Goal: Task Accomplishment & Management: Manage account settings

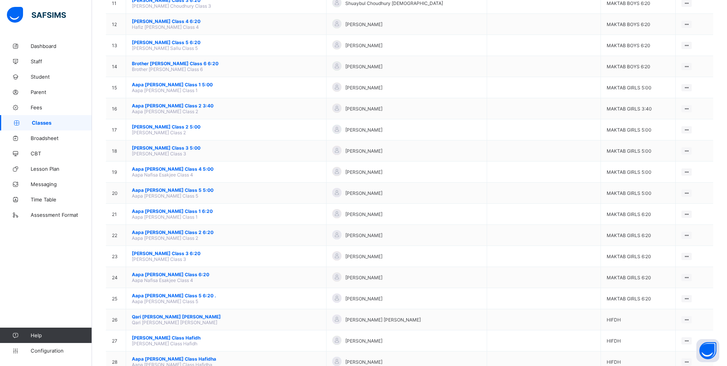
scroll to position [481, 0]
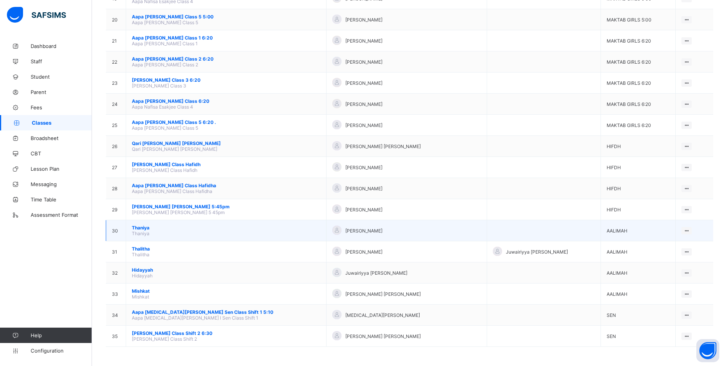
click at [140, 225] on span "Thaniya" at bounding box center [226, 228] width 189 height 6
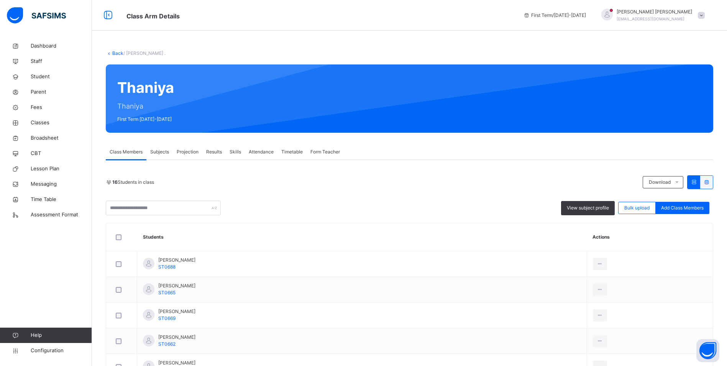
click at [271, 155] on span "Attendance" at bounding box center [261, 151] width 25 height 7
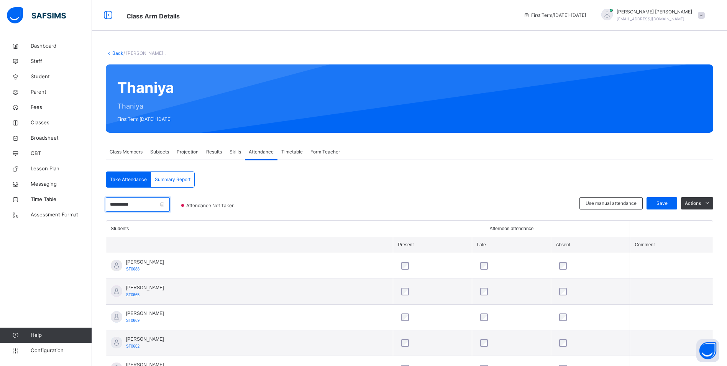
click at [149, 201] on input "**********" at bounding box center [138, 204] width 64 height 15
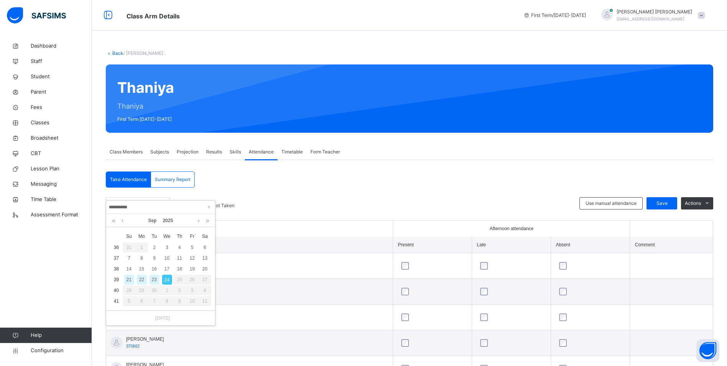
click at [157, 279] on div "23" at bounding box center [154, 279] width 10 height 10
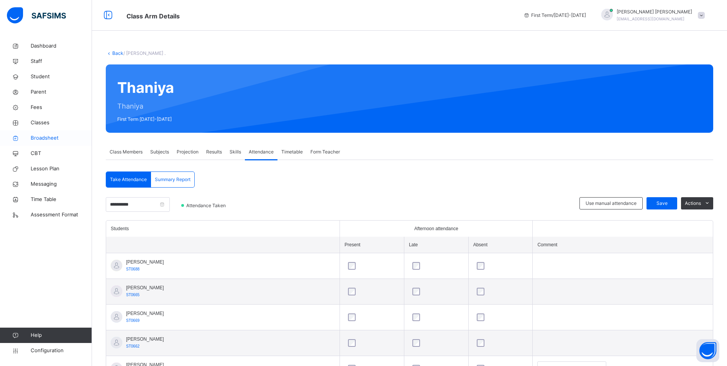
drag, startPoint x: 32, startPoint y: 124, endPoint x: 89, endPoint y: 137, distance: 58.8
click at [32, 124] on span "Classes" at bounding box center [61, 123] width 61 height 8
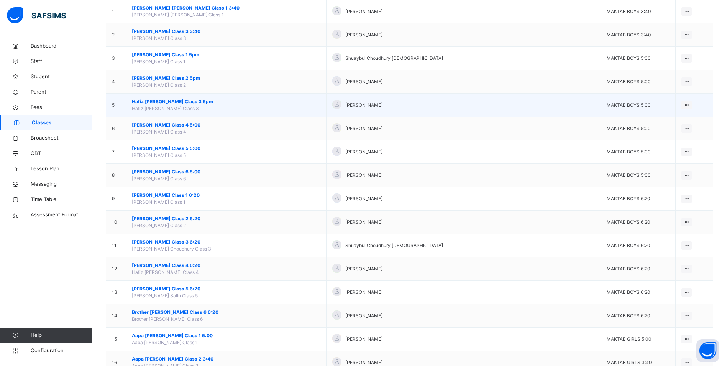
scroll to position [115, 0]
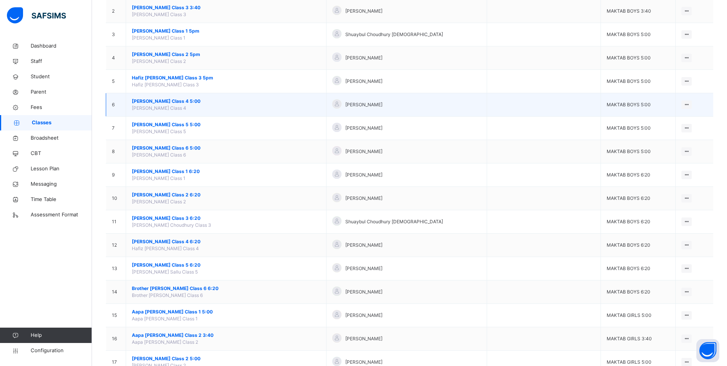
click at [172, 99] on span "[PERSON_NAME] Class 4 5:00" at bounding box center [226, 101] width 189 height 7
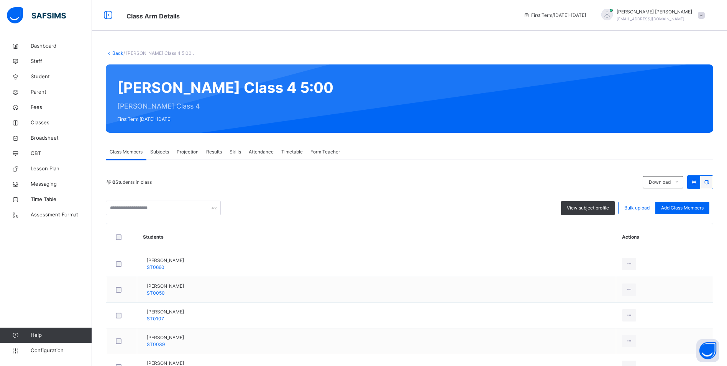
click at [259, 151] on span "Attendance" at bounding box center [261, 151] width 25 height 7
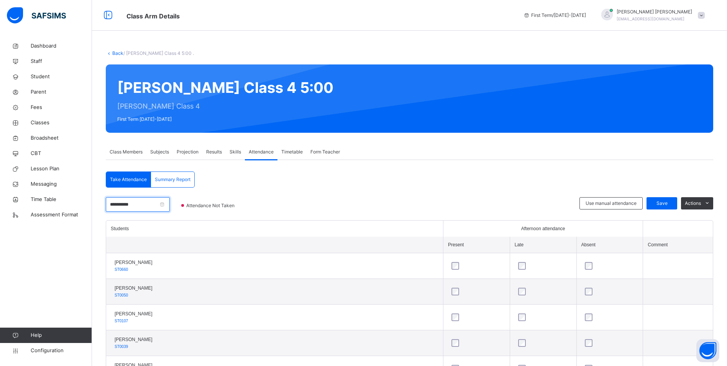
click at [151, 203] on input "**********" at bounding box center [138, 204] width 64 height 15
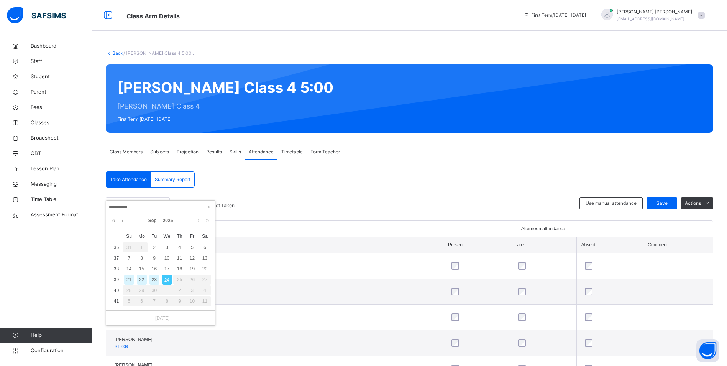
click at [151, 277] on div "23" at bounding box center [154, 279] width 10 height 10
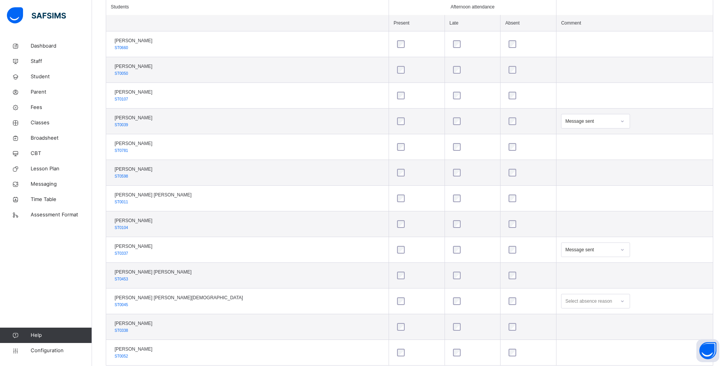
scroll to position [242, 0]
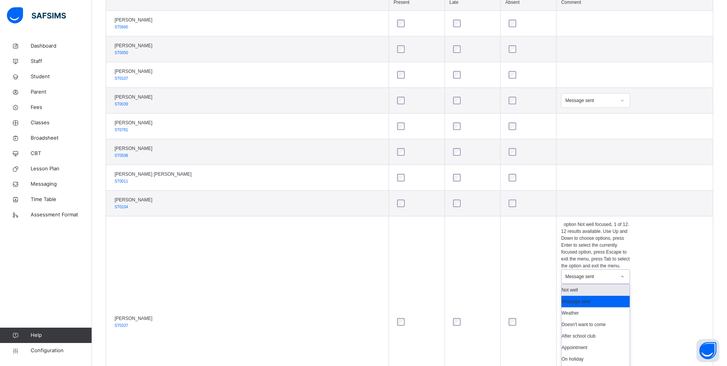
click at [620, 272] on icon at bounding box center [622, 276] width 5 height 8
click at [561, 284] on div "Not well" at bounding box center [595, 289] width 68 height 11
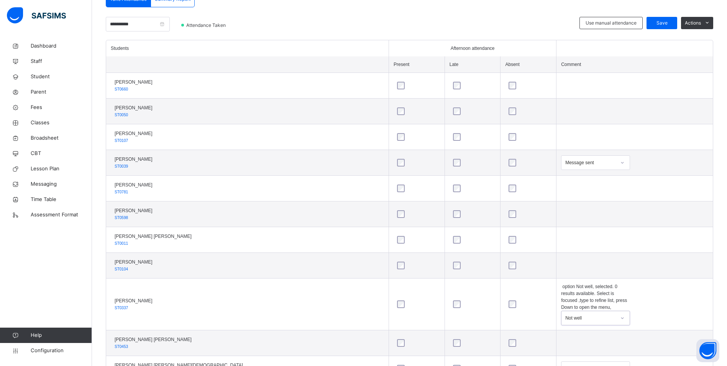
scroll to position [89, 0]
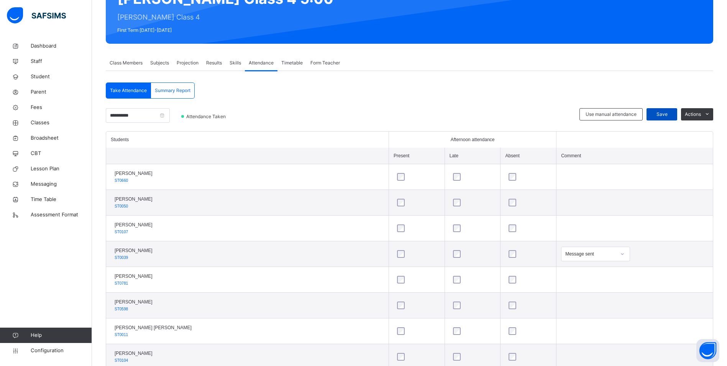
click at [671, 109] on div "Save" at bounding box center [661, 114] width 31 height 12
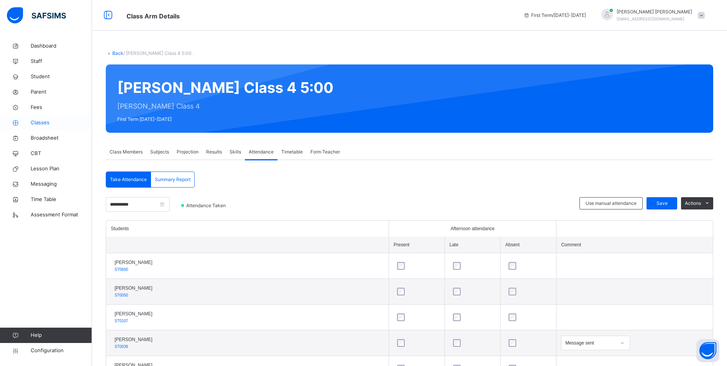
click at [42, 124] on span "Classes" at bounding box center [61, 123] width 61 height 8
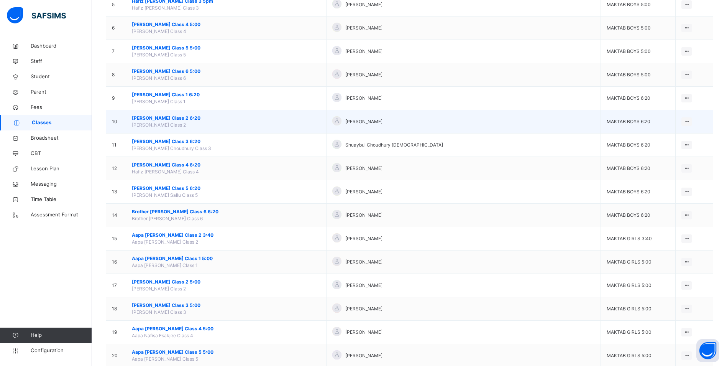
scroll to position [153, 0]
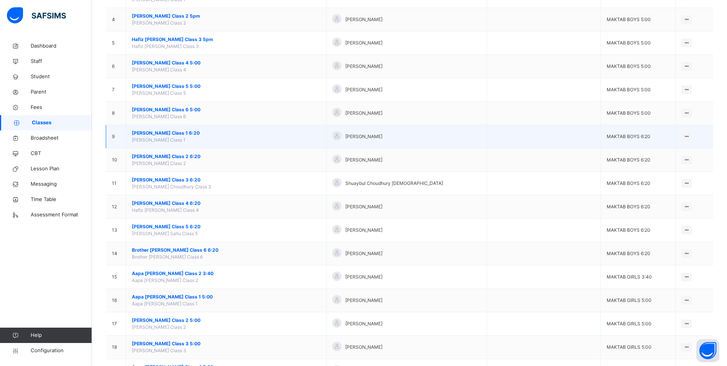
click at [177, 133] on span "[PERSON_NAME] Class 1 6:20" at bounding box center [226, 133] width 189 height 7
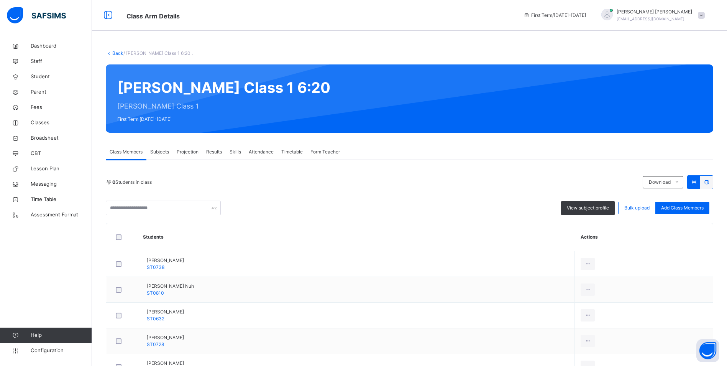
click at [264, 152] on span "Attendance" at bounding box center [261, 151] width 25 height 7
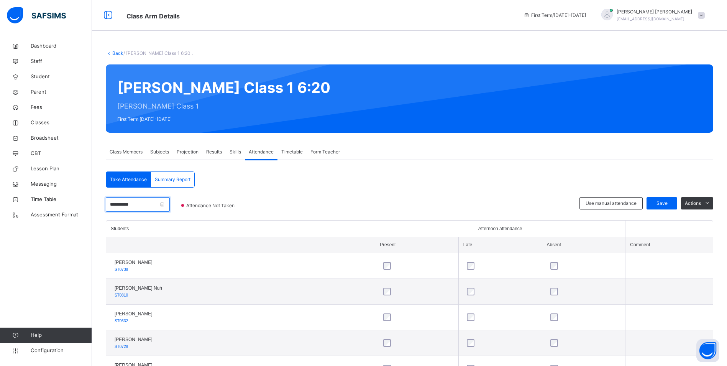
click at [144, 202] on input "**********" at bounding box center [138, 204] width 64 height 15
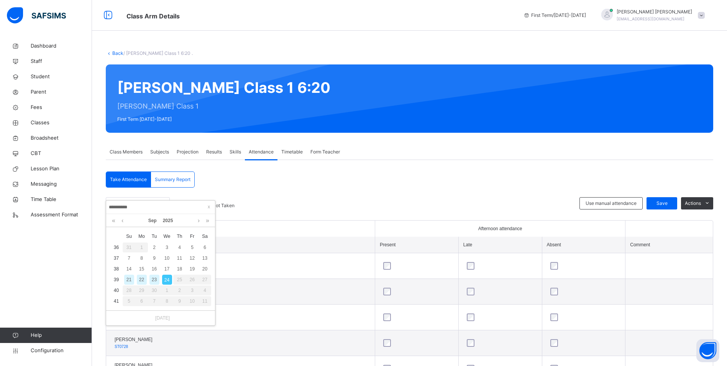
click at [155, 280] on div "23" at bounding box center [154, 279] width 10 height 10
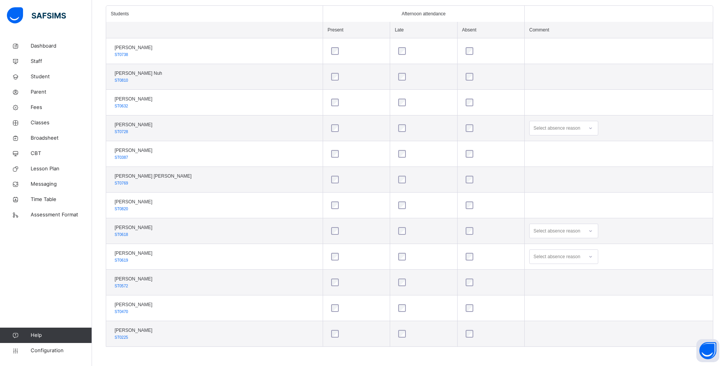
scroll to position [216, 0]
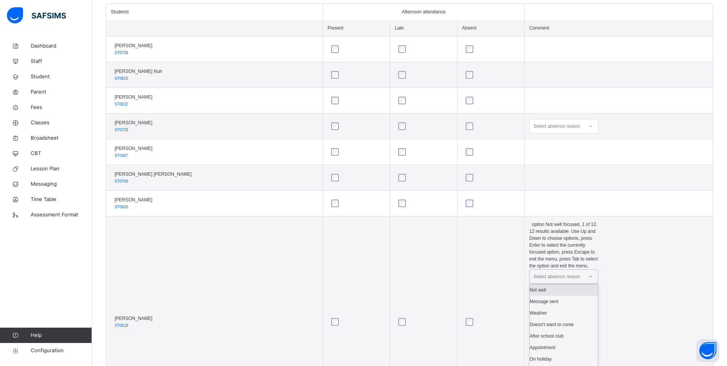
click at [592, 272] on icon at bounding box center [590, 276] width 5 height 8
click at [571, 330] on div "After school club" at bounding box center [564, 335] width 68 height 11
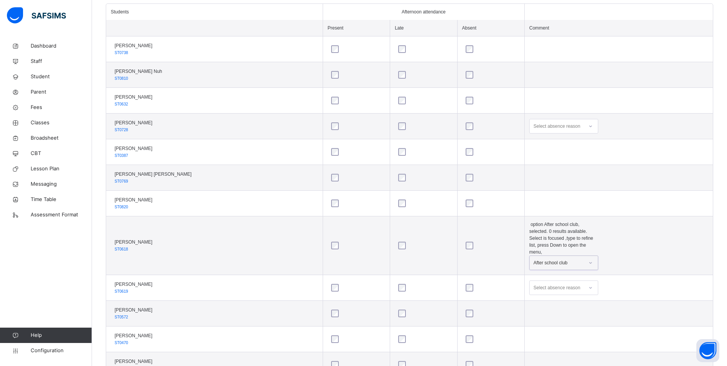
click at [589, 284] on icon at bounding box center [590, 288] width 5 height 8
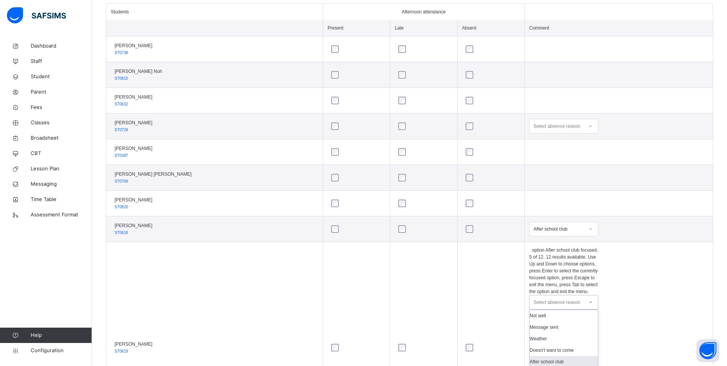
click at [558, 356] on div "After school club" at bounding box center [564, 361] width 68 height 11
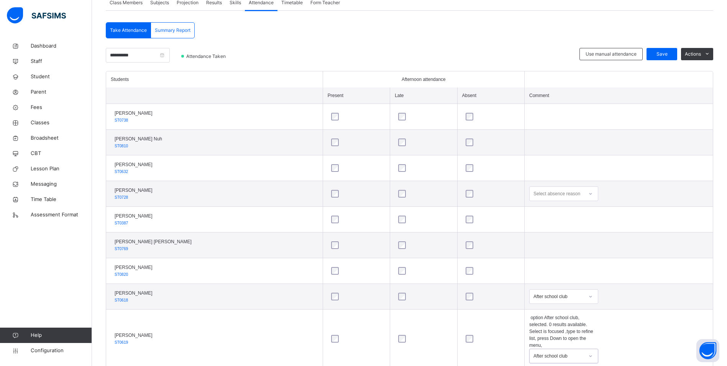
scroll to position [102, 0]
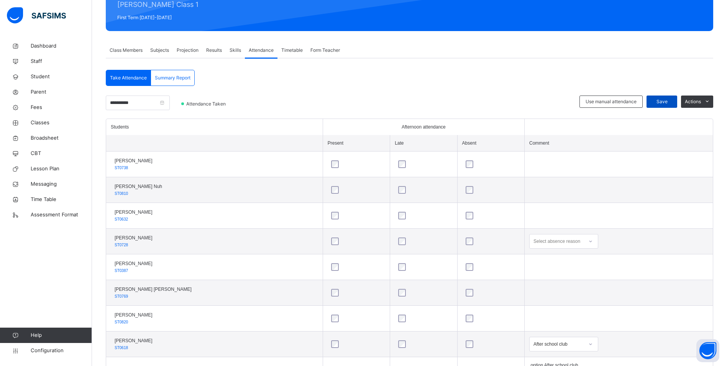
click at [663, 100] on span "Save" at bounding box center [661, 101] width 19 height 7
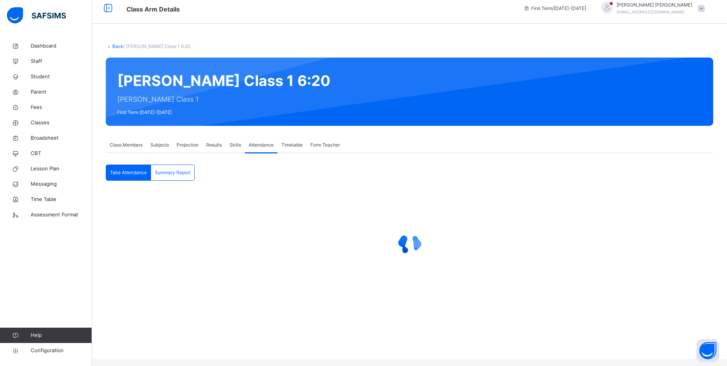
scroll to position [0, 0]
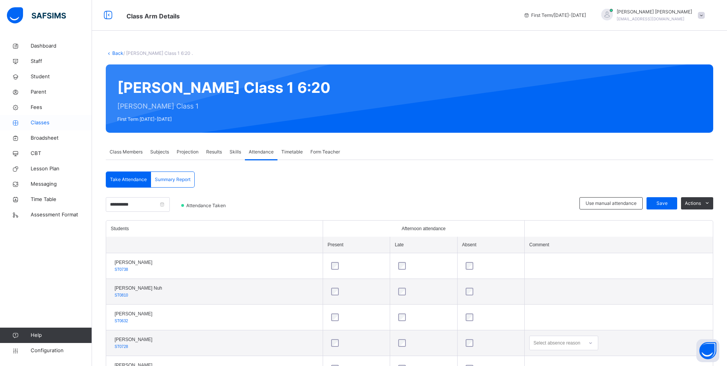
drag, startPoint x: 39, startPoint y: 123, endPoint x: 64, endPoint y: 130, distance: 25.4
click at [39, 123] on span "Classes" at bounding box center [61, 123] width 61 height 8
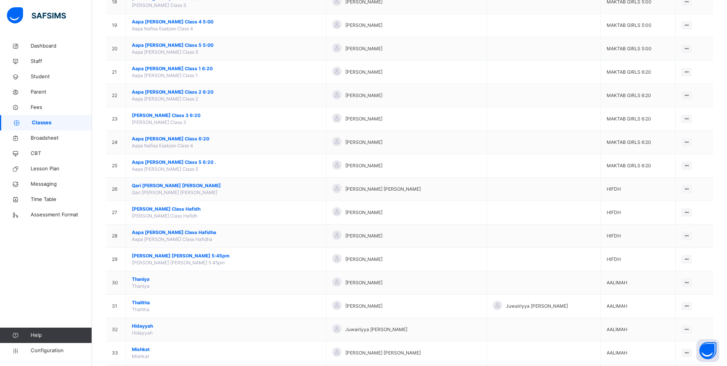
scroll to position [536, 0]
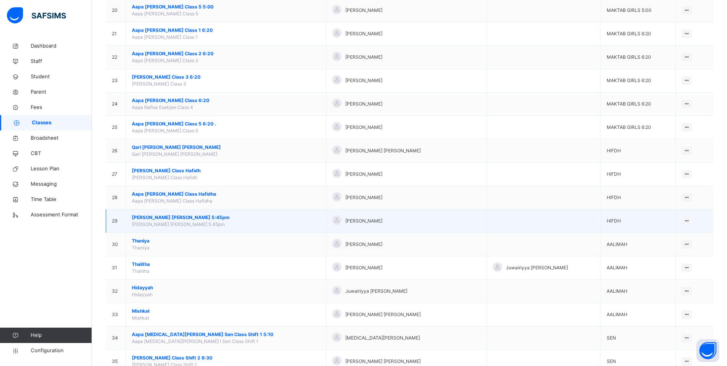
click at [198, 218] on span "[PERSON_NAME] [PERSON_NAME] 5:45pm" at bounding box center [226, 217] width 189 height 7
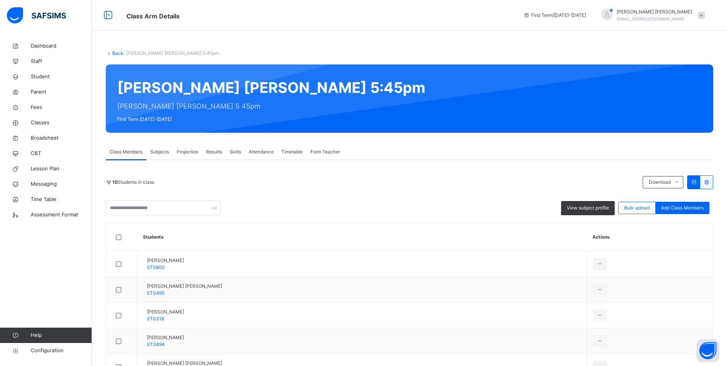
click at [262, 149] on span "Attendance" at bounding box center [261, 151] width 25 height 7
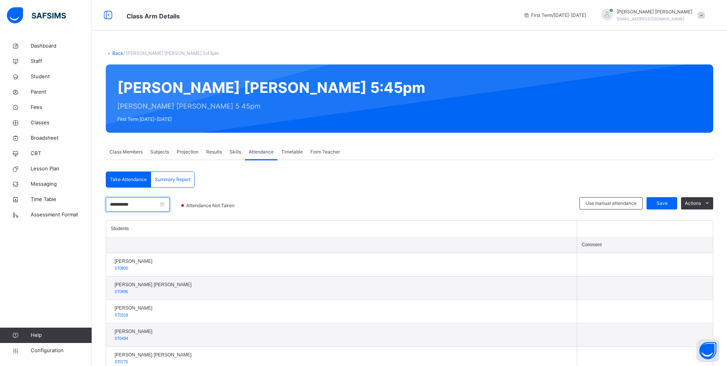
click at [153, 205] on input "**********" at bounding box center [138, 204] width 64 height 15
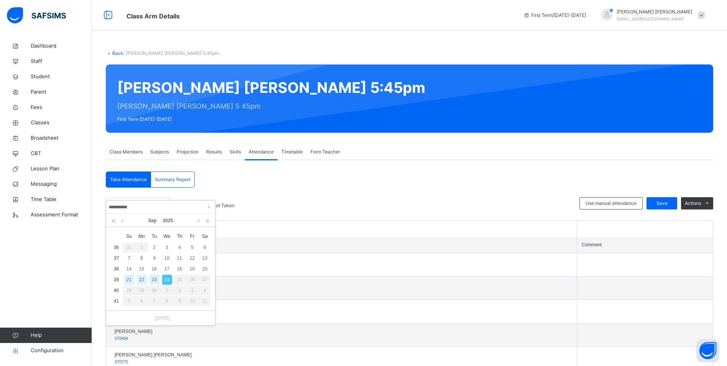
click at [155, 278] on div "23" at bounding box center [154, 279] width 10 height 10
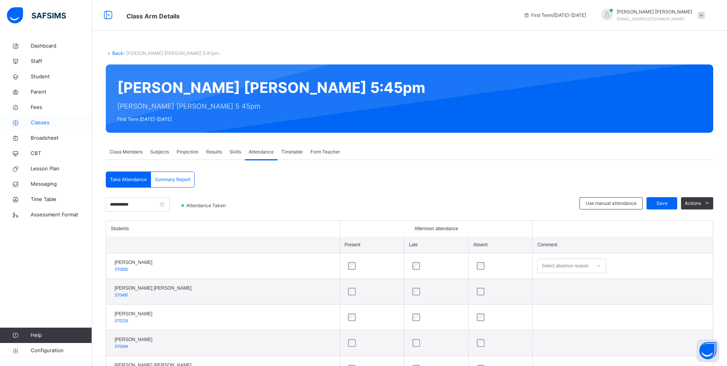
click at [36, 121] on span "Classes" at bounding box center [61, 123] width 61 height 8
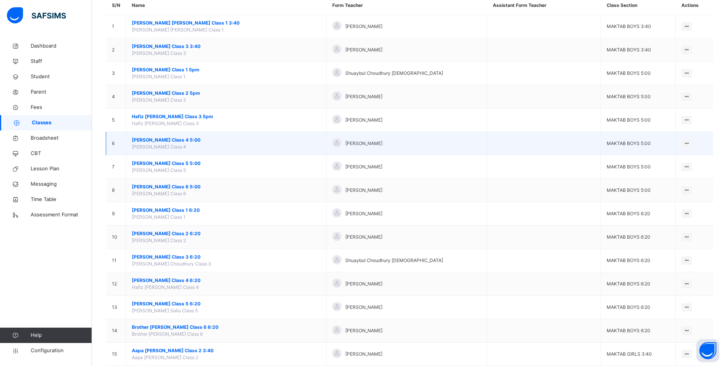
scroll to position [77, 0]
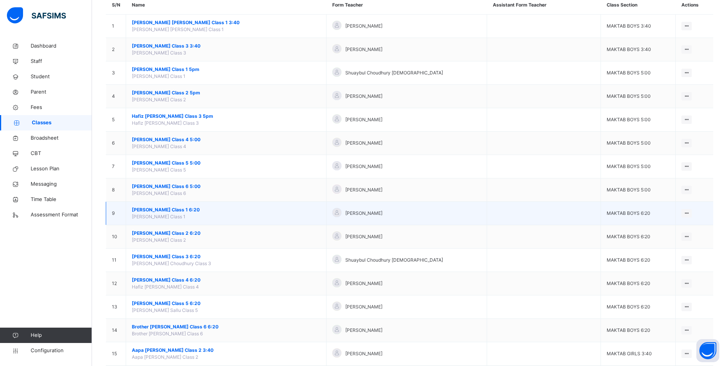
click at [191, 207] on span "[PERSON_NAME] Class 1 6:20" at bounding box center [226, 209] width 189 height 7
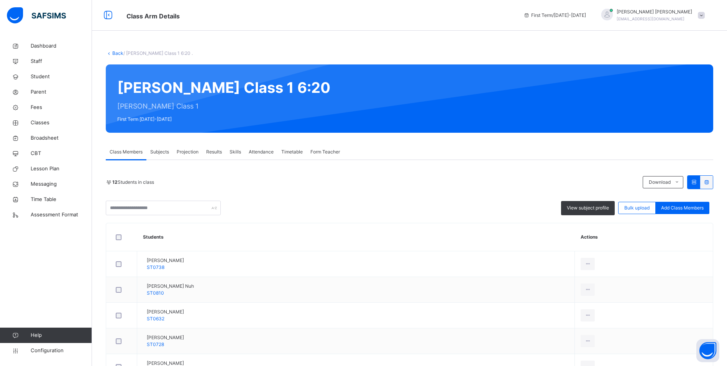
click at [253, 152] on span "Attendance" at bounding box center [261, 151] width 25 height 7
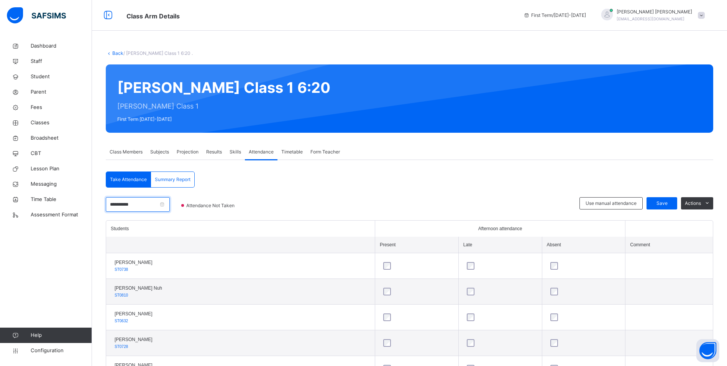
click at [157, 203] on input "**********" at bounding box center [138, 204] width 64 height 15
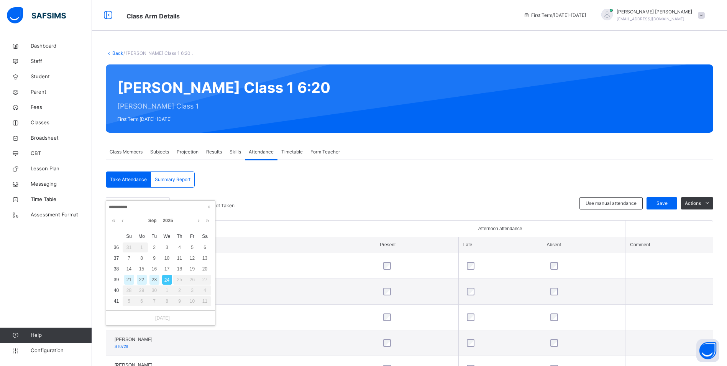
click at [156, 277] on div "23" at bounding box center [154, 279] width 10 height 10
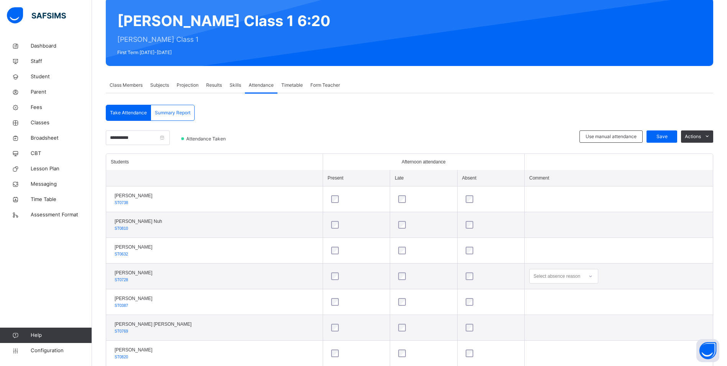
scroll to position [63, 0]
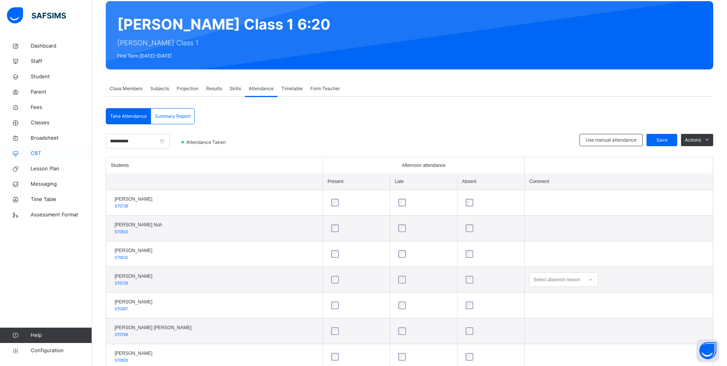
drag, startPoint x: 41, startPoint y: 123, endPoint x: 65, endPoint y: 152, distance: 37.3
click at [41, 123] on span "Classes" at bounding box center [61, 123] width 61 height 8
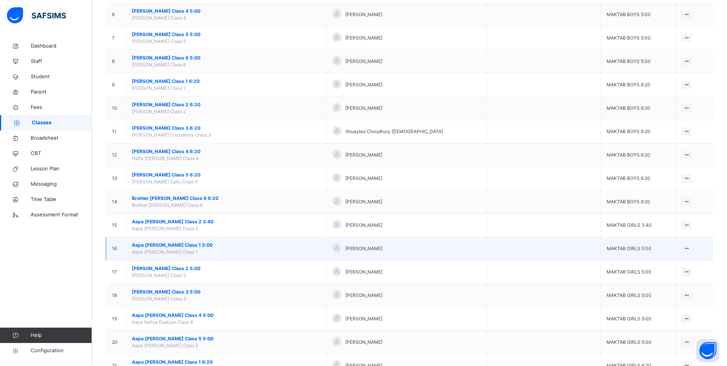
scroll to position [192, 0]
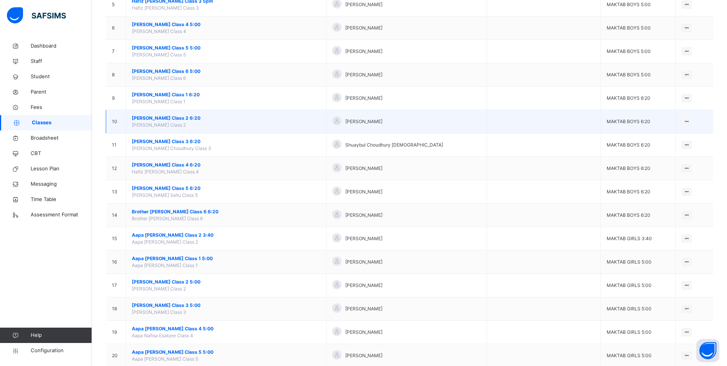
click at [177, 117] on span "[PERSON_NAME] Class 2 6:20" at bounding box center [226, 118] width 189 height 7
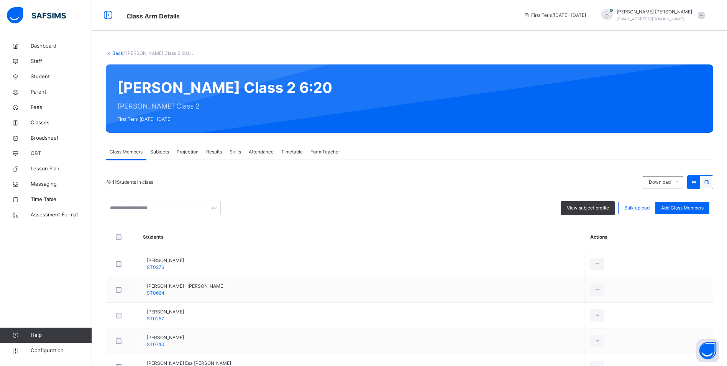
click at [266, 149] on span "Attendance" at bounding box center [261, 151] width 25 height 7
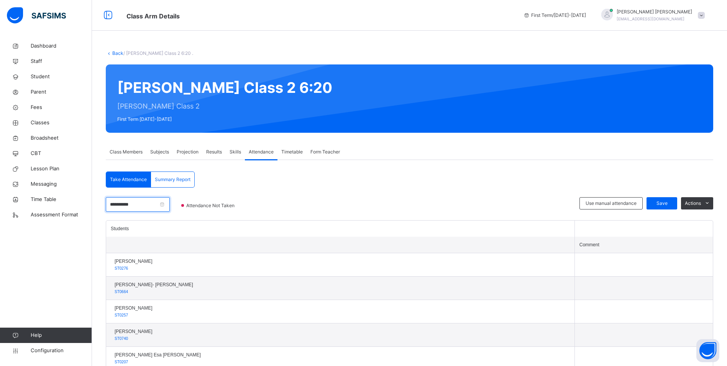
click at [158, 204] on input "**********" at bounding box center [138, 204] width 64 height 15
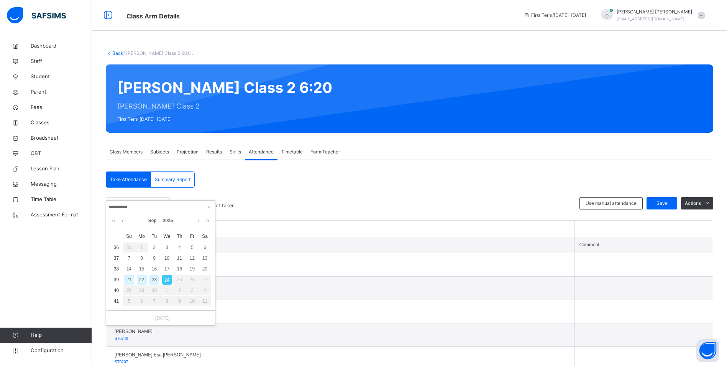
click at [151, 277] on div "23" at bounding box center [154, 279] width 10 height 10
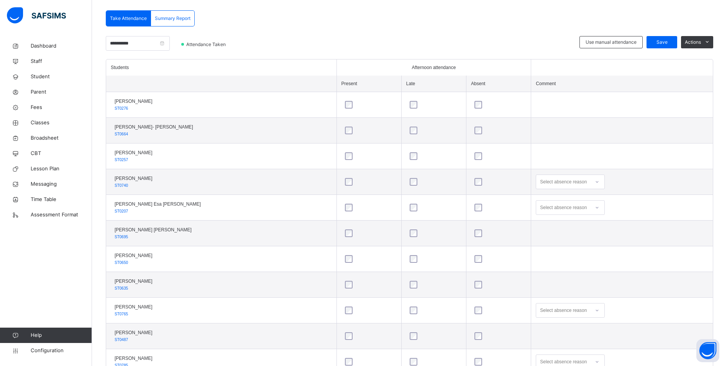
scroll to position [191, 0]
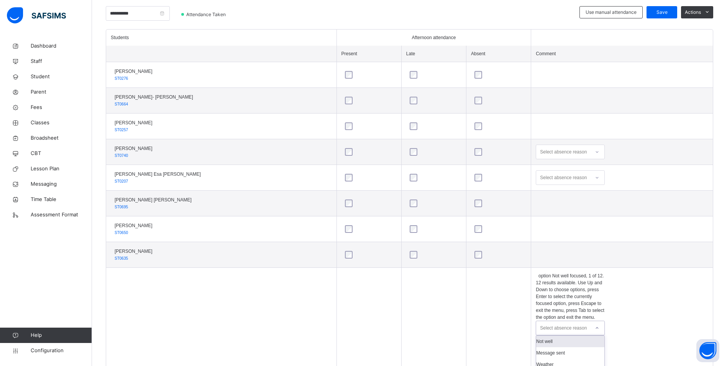
click at [595, 324] on icon at bounding box center [597, 328] width 5 height 8
click at [548, 335] on div "Not well" at bounding box center [570, 340] width 68 height 11
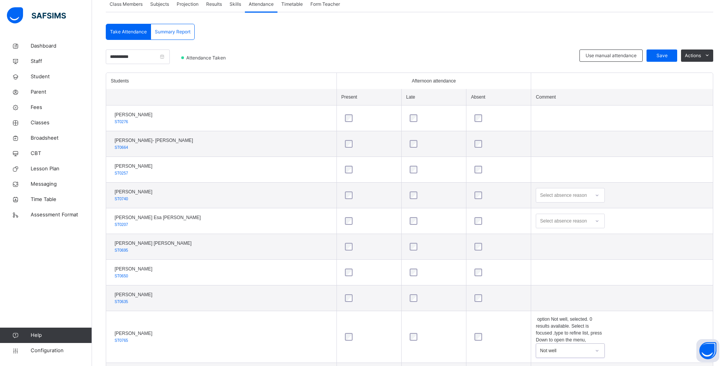
scroll to position [76, 0]
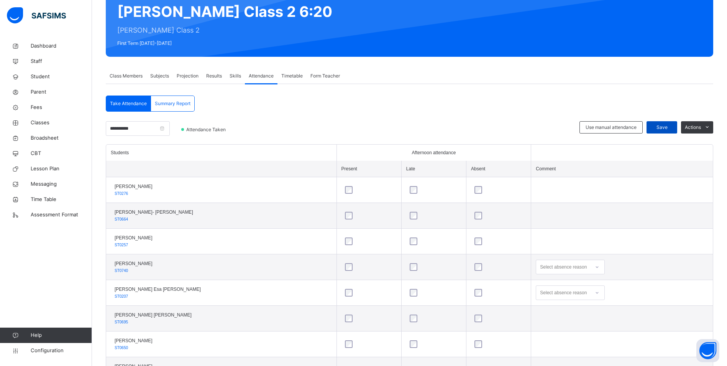
click at [667, 126] on span "Save" at bounding box center [661, 127] width 19 height 7
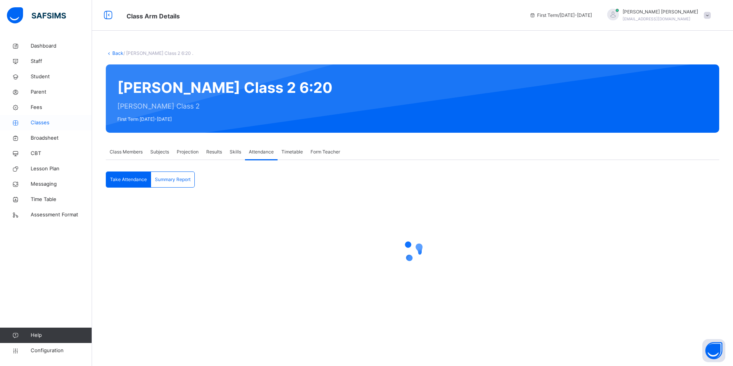
drag, startPoint x: 41, startPoint y: 125, endPoint x: 49, endPoint y: 126, distance: 8.6
click at [41, 125] on span "Classes" at bounding box center [61, 123] width 61 height 8
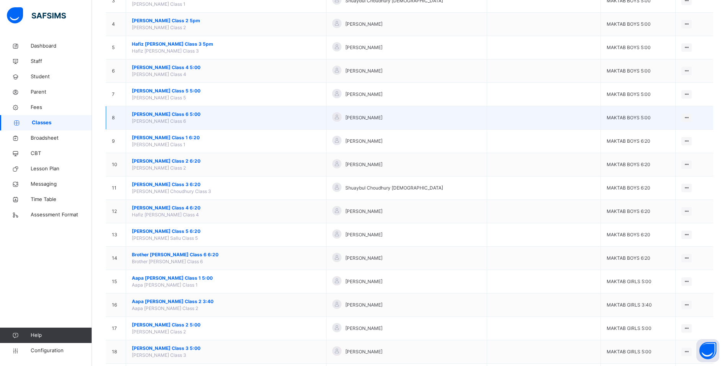
scroll to position [153, 0]
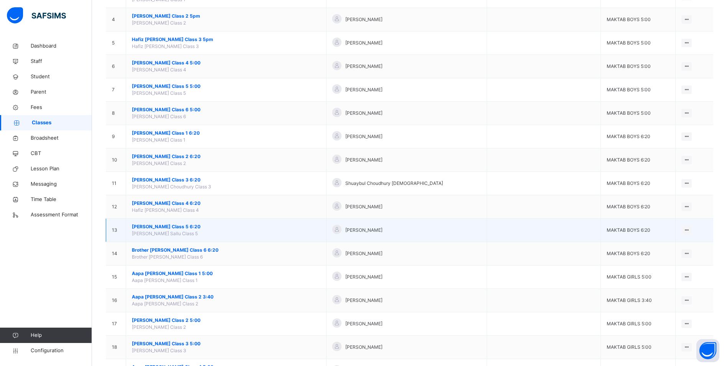
click at [172, 226] on span "[PERSON_NAME] Class 5 6:20" at bounding box center [226, 226] width 189 height 7
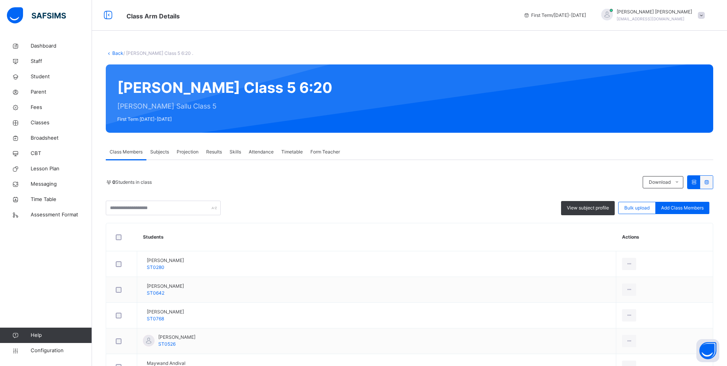
click at [261, 154] on span "Attendance" at bounding box center [261, 151] width 25 height 7
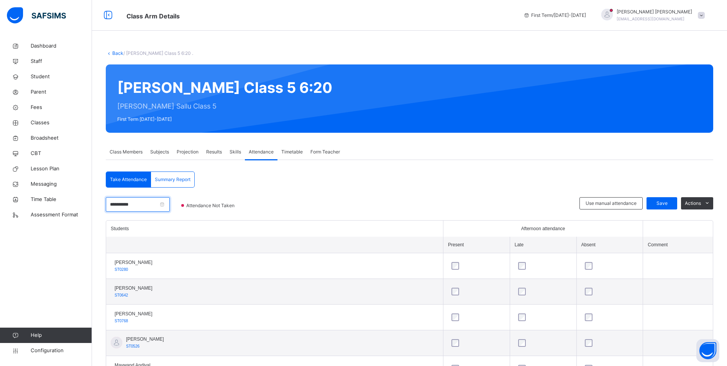
click at [150, 204] on input "**********" at bounding box center [138, 204] width 64 height 15
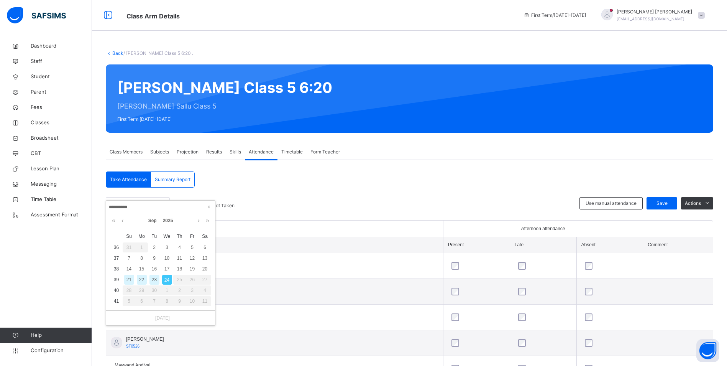
click at [157, 279] on div "23" at bounding box center [154, 279] width 10 height 10
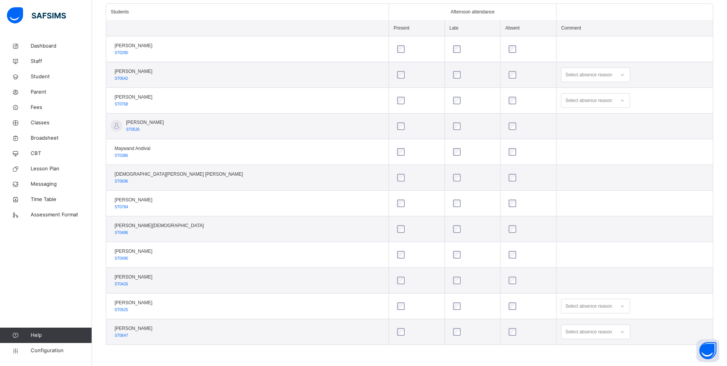
scroll to position [283, 0]
click at [585, 305] on div "Select absence reason" at bounding box center [595, 305] width 69 height 15
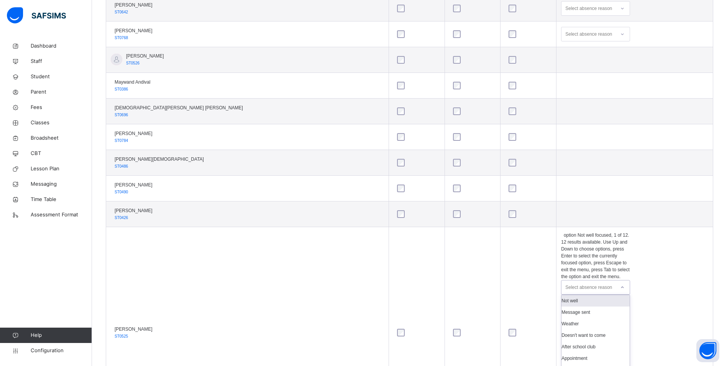
click at [561, 295] on div "Not well" at bounding box center [595, 300] width 68 height 11
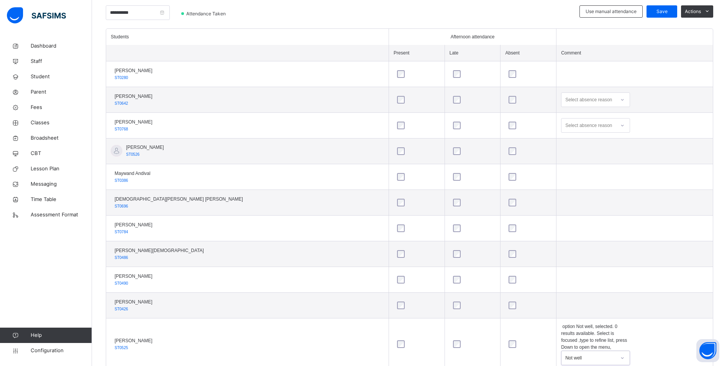
scroll to position [178, 0]
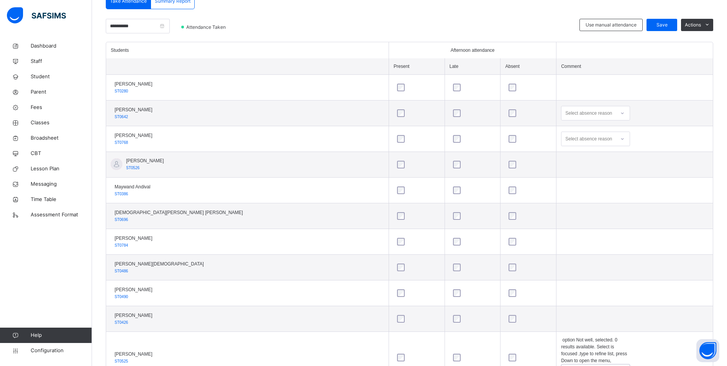
click at [620, 111] on icon at bounding box center [622, 113] width 5 height 8
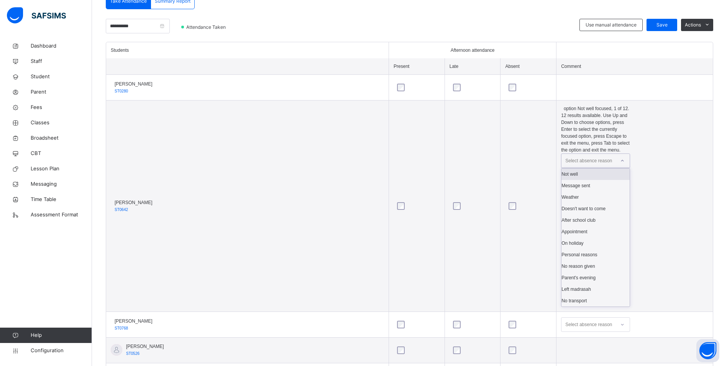
click at [561, 168] on div "Not well" at bounding box center [595, 173] width 68 height 11
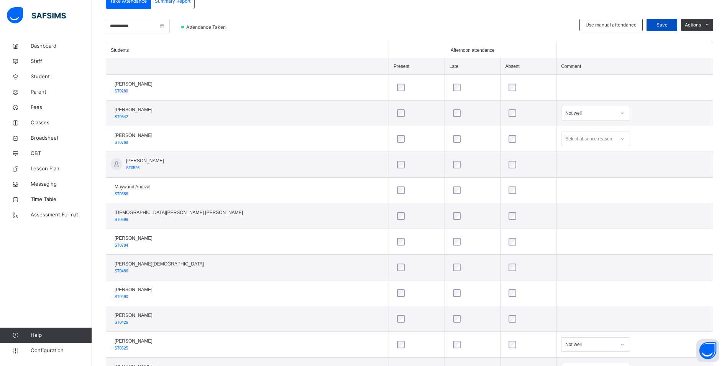
click at [666, 23] on span "Save" at bounding box center [661, 24] width 19 height 7
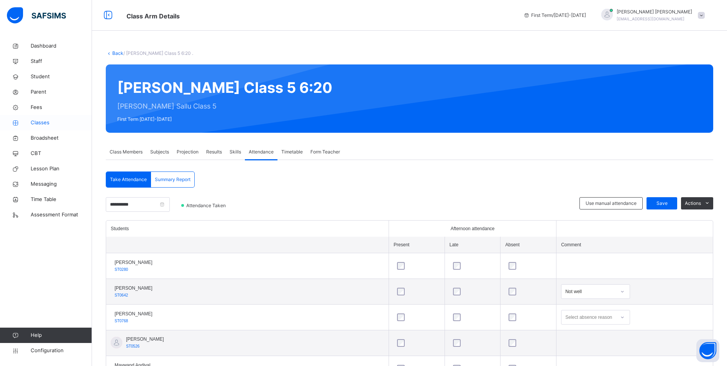
click at [31, 123] on span "Classes" at bounding box center [61, 123] width 61 height 8
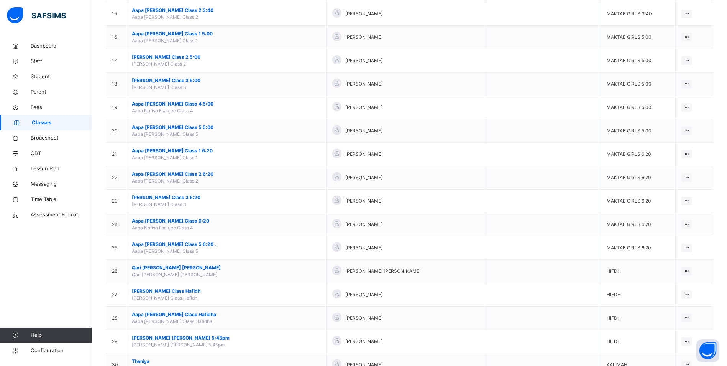
scroll to position [460, 0]
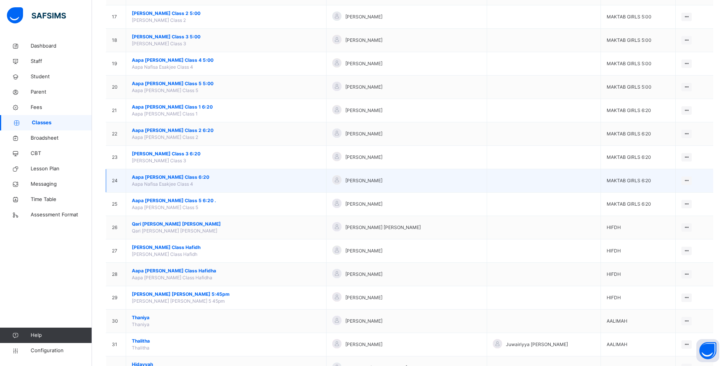
click at [174, 177] on span "Aapa [PERSON_NAME] Class 6:20" at bounding box center [226, 177] width 189 height 7
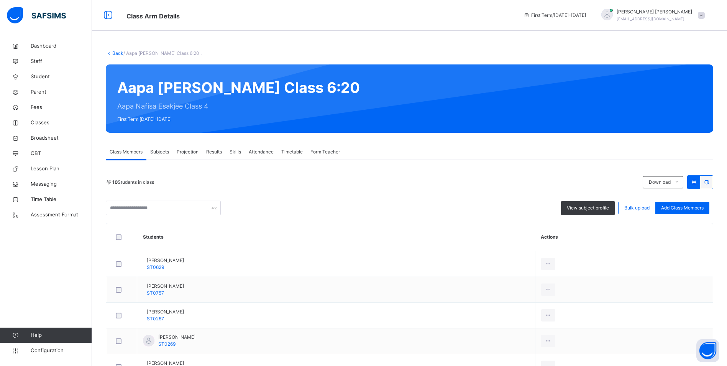
click at [267, 152] on span "Attendance" at bounding box center [261, 151] width 25 height 7
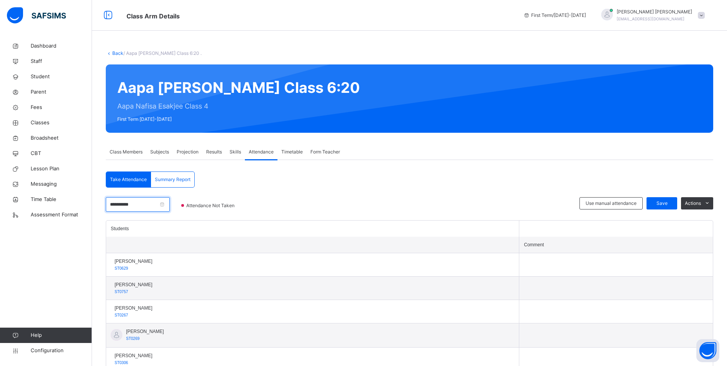
click at [152, 204] on input "**********" at bounding box center [138, 204] width 64 height 15
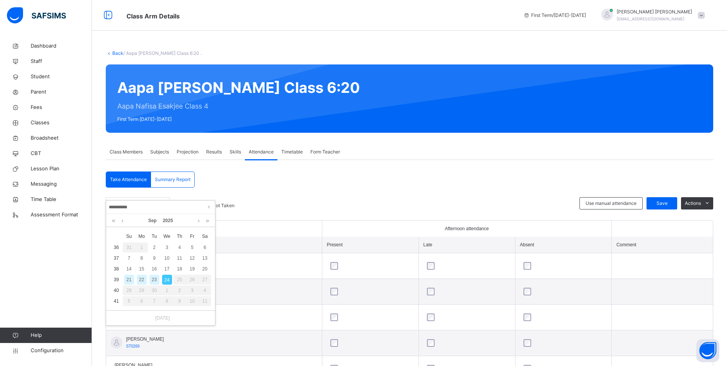
click at [153, 277] on div "23" at bounding box center [154, 279] width 10 height 10
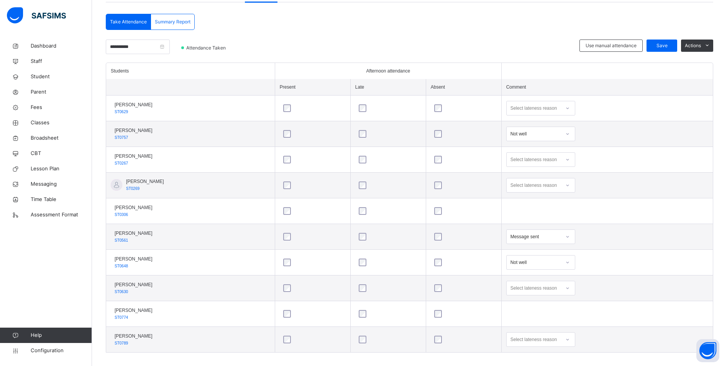
scroll to position [165, 0]
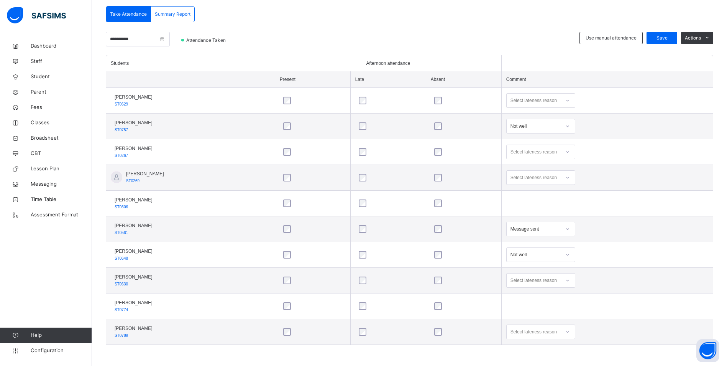
click at [569, 228] on icon at bounding box center [567, 229] width 5 height 8
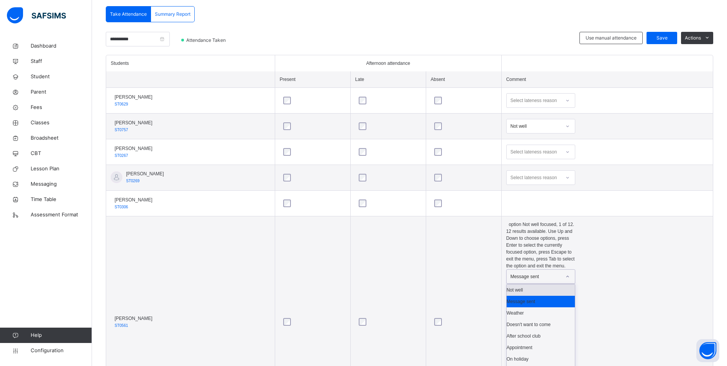
click at [539, 284] on div "Not well" at bounding box center [541, 289] width 68 height 11
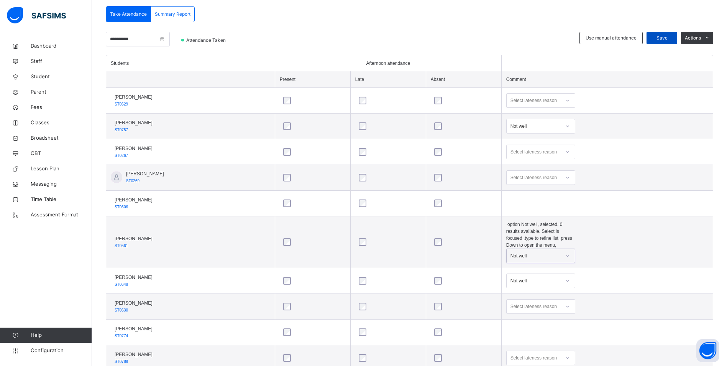
click at [667, 37] on span "Save" at bounding box center [661, 37] width 19 height 7
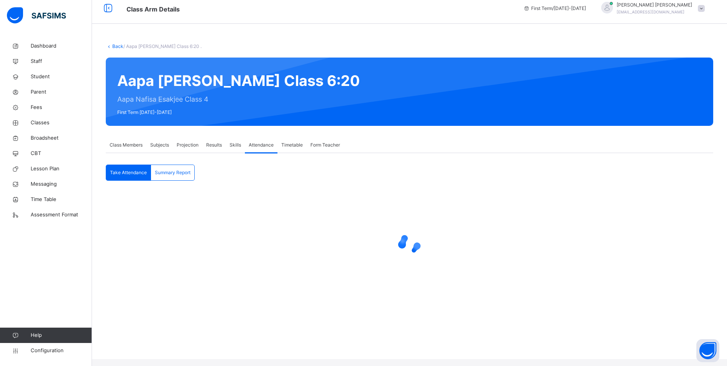
scroll to position [0, 0]
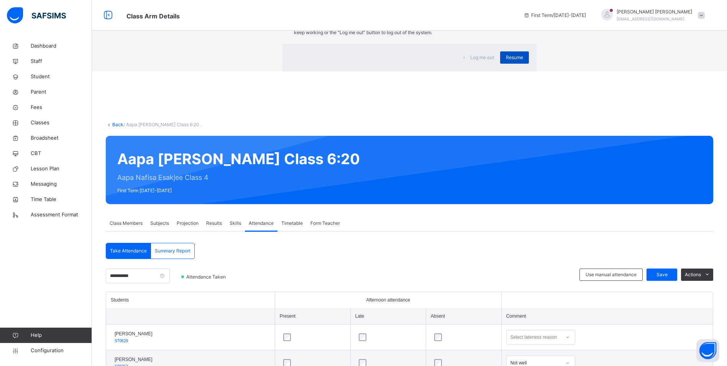
click at [506, 61] on span "Resume" at bounding box center [514, 57] width 17 height 7
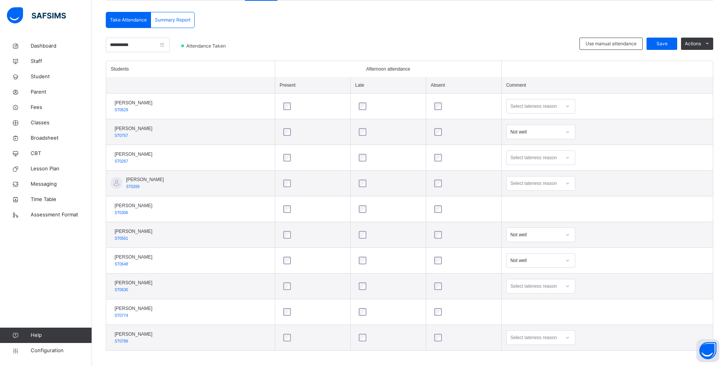
scroll to position [165, 0]
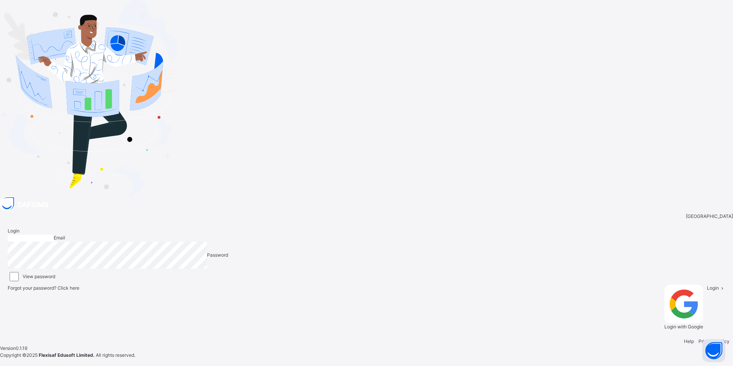
click at [54, 234] on input "email" at bounding box center [31, 237] width 46 height 7
type input "**********"
click at [718, 285] on icon at bounding box center [721, 288] width 7 height 6
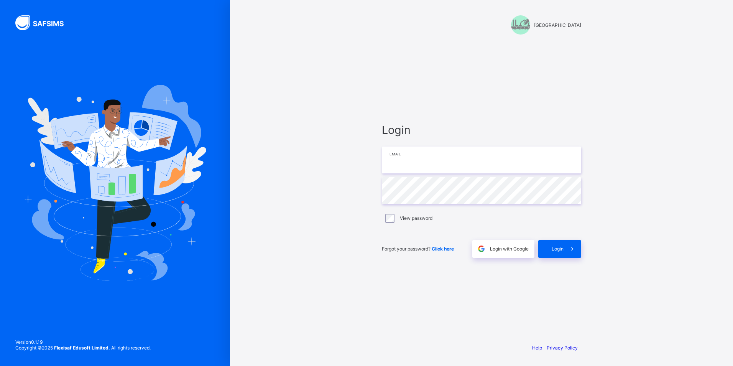
click at [418, 164] on input "email" at bounding box center [481, 159] width 199 height 27
type input "**********"
click at [564, 246] on span at bounding box center [572, 249] width 18 height 18
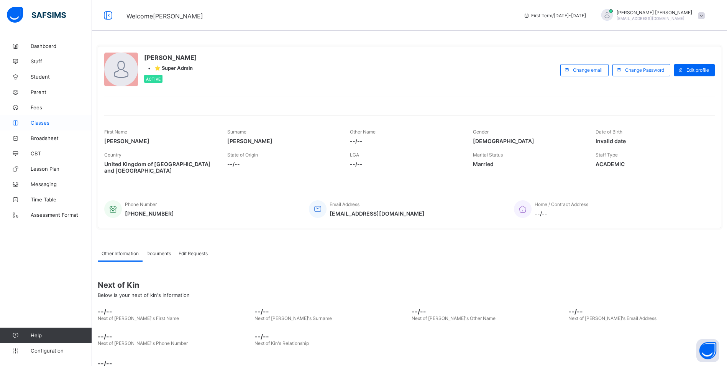
click at [34, 120] on span "Classes" at bounding box center [61, 123] width 61 height 6
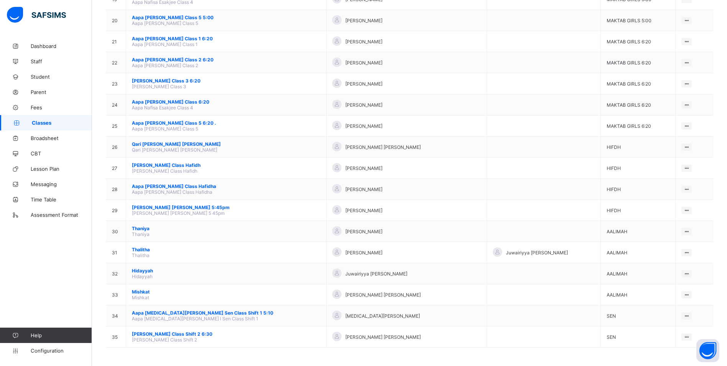
scroll to position [481, 0]
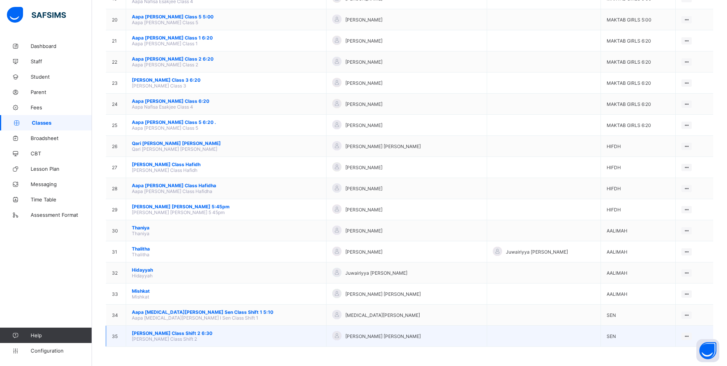
click at [158, 330] on span "Hafiz Mohammed Saifuddin Sen Class Shift 2 6:30" at bounding box center [226, 333] width 189 height 6
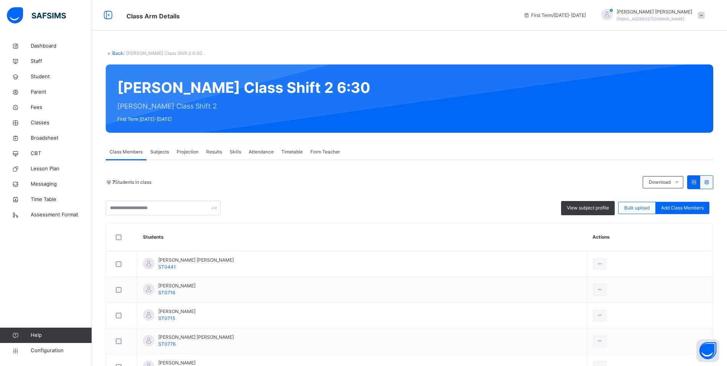
click at [260, 150] on span "Attendance" at bounding box center [261, 151] width 25 height 7
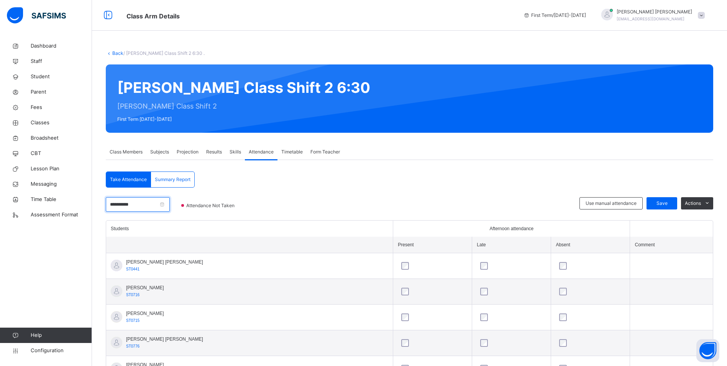
click at [147, 203] on input "**********" at bounding box center [138, 204] width 64 height 15
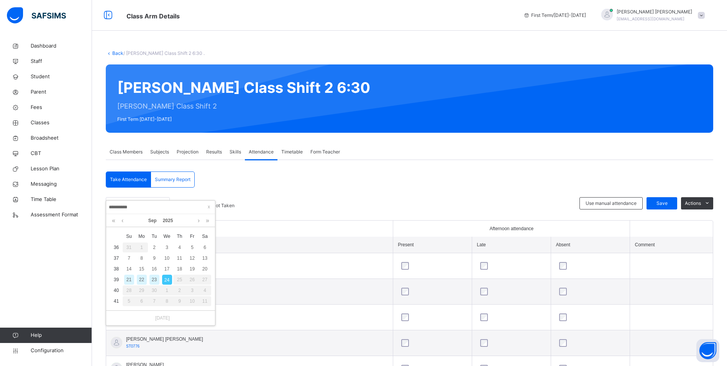
click at [154, 279] on div "23" at bounding box center [154, 279] width 10 height 10
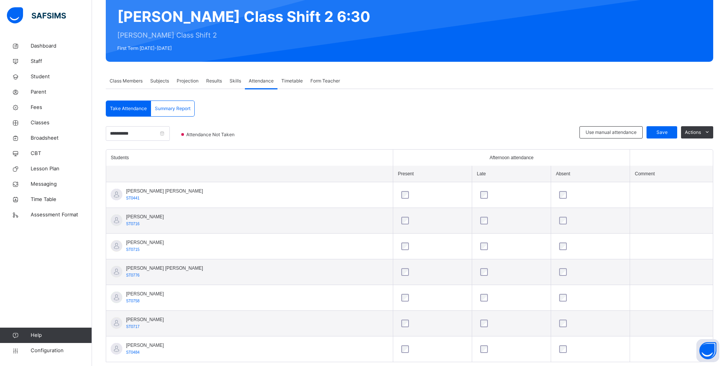
scroll to position [88, 0]
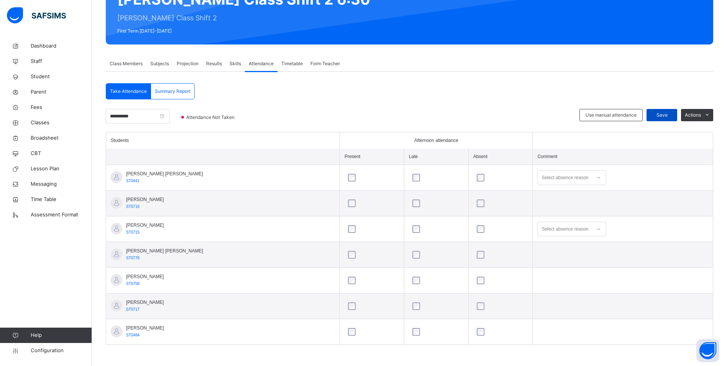
click at [671, 116] on span "Save" at bounding box center [661, 114] width 19 height 7
click at [38, 122] on span "Classes" at bounding box center [61, 123] width 61 height 8
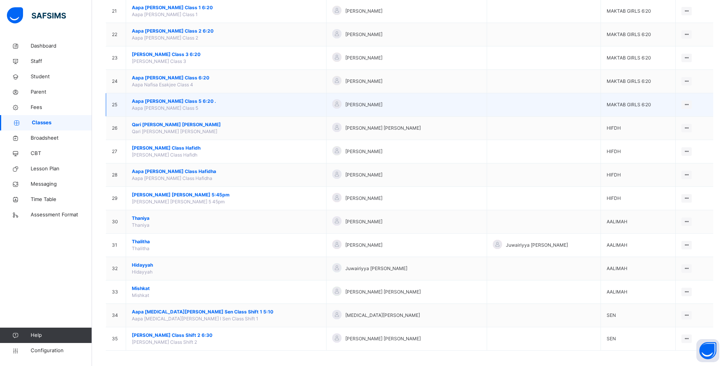
scroll to position [563, 0]
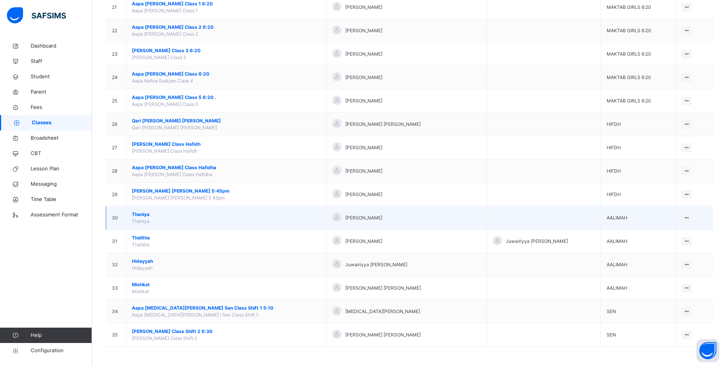
click at [148, 213] on span "Thaniya" at bounding box center [226, 214] width 189 height 7
